Goal: Task Accomplishment & Management: Complete application form

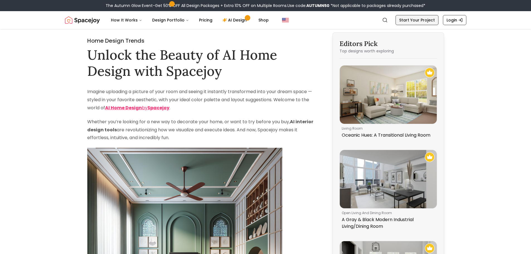
click at [408, 18] on link "Start Your Project" at bounding box center [416, 20] width 43 height 10
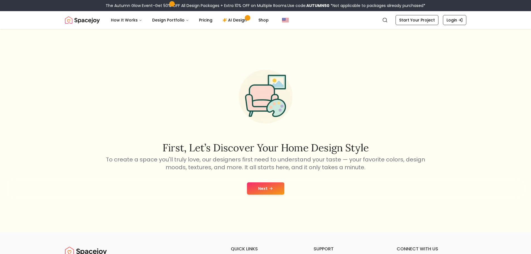
click at [274, 189] on button "Next" at bounding box center [265, 188] width 37 height 12
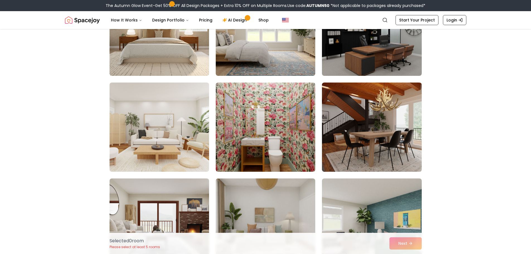
scroll to position [195, 0]
